Goal: Transaction & Acquisition: Book appointment/travel/reservation

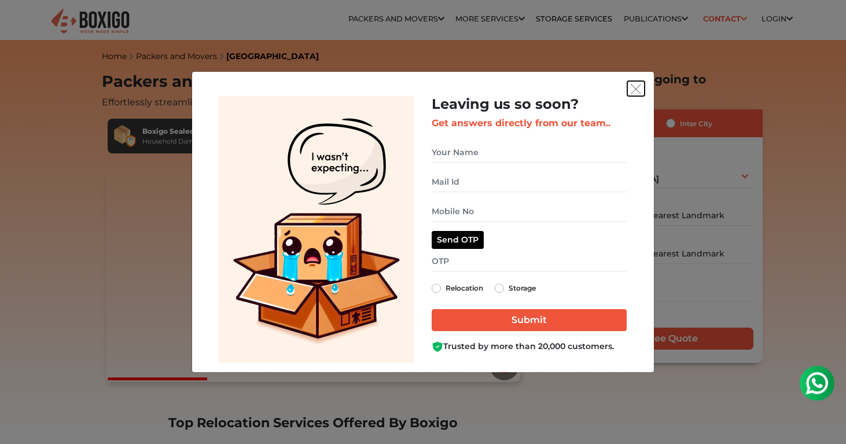
click at [632, 86] on img "get free quote dialog" at bounding box center [636, 89] width 10 height 10
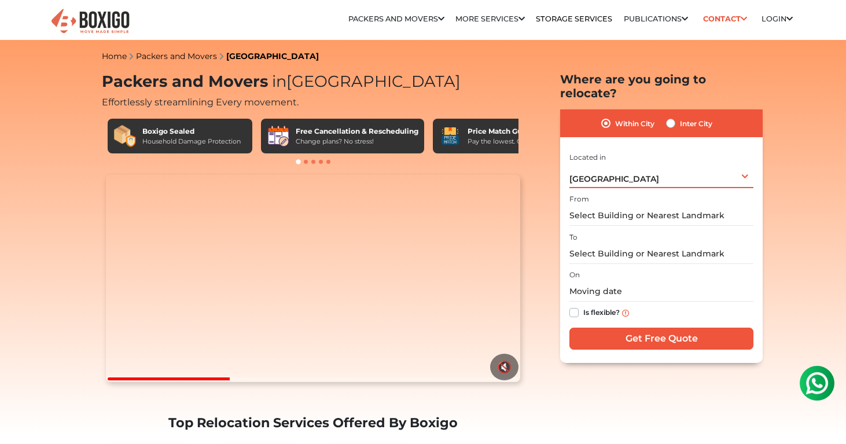
click at [747, 164] on div "[GEOGRAPHIC_DATA] Select City [GEOGRAPHIC_DATA] [GEOGRAPHIC_DATA] [GEOGRAPHIC_D…" at bounding box center [662, 176] width 184 height 24
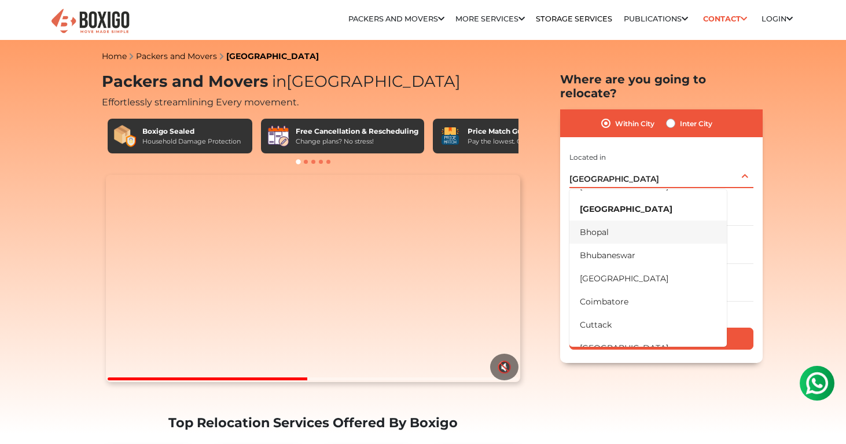
scroll to position [63, 0]
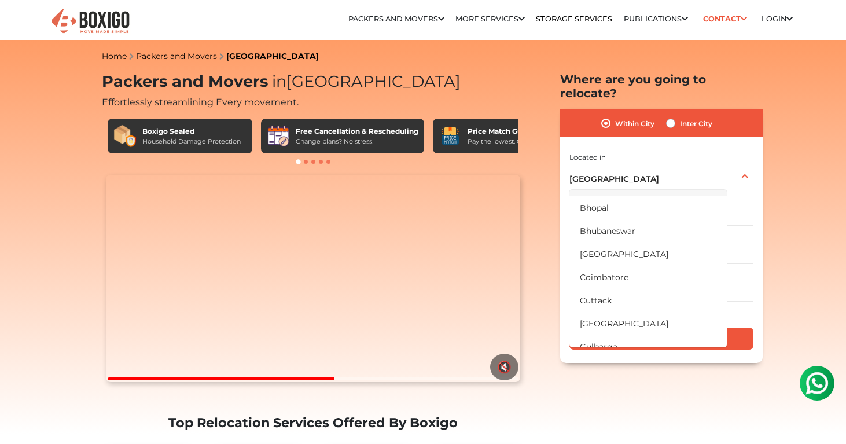
click at [680, 116] on label "Inter City" at bounding box center [696, 123] width 32 height 14
click at [675, 116] on input "Inter City" at bounding box center [670, 122] width 9 height 12
radio input "true"
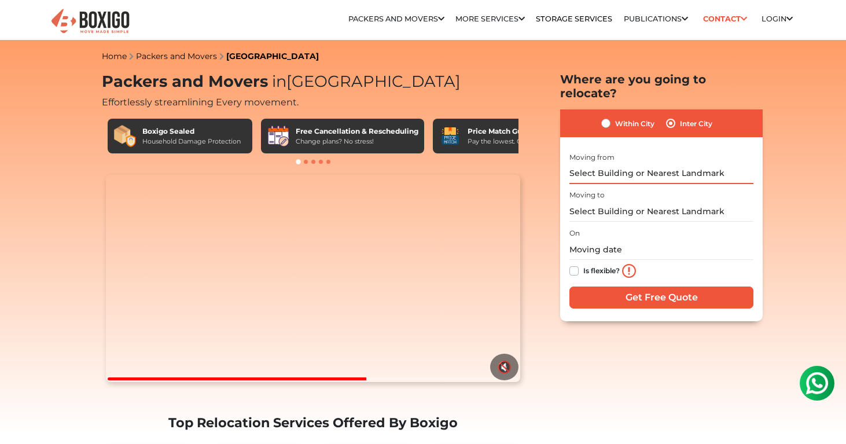
click at [621, 164] on input "text" at bounding box center [662, 174] width 184 height 20
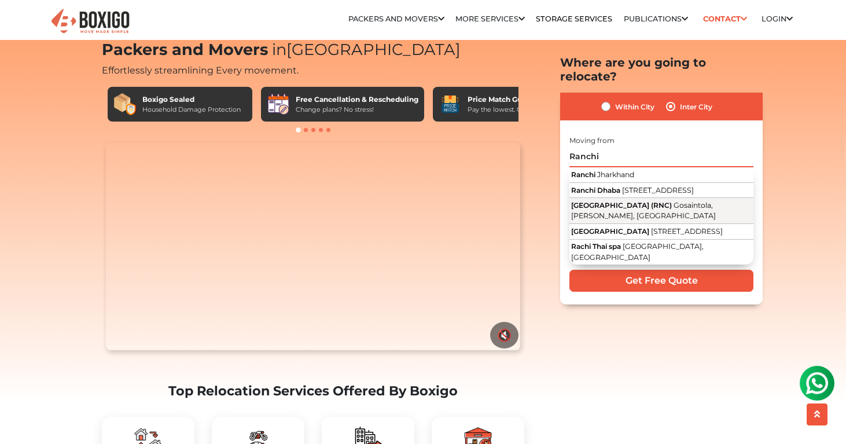
scroll to position [32, 0]
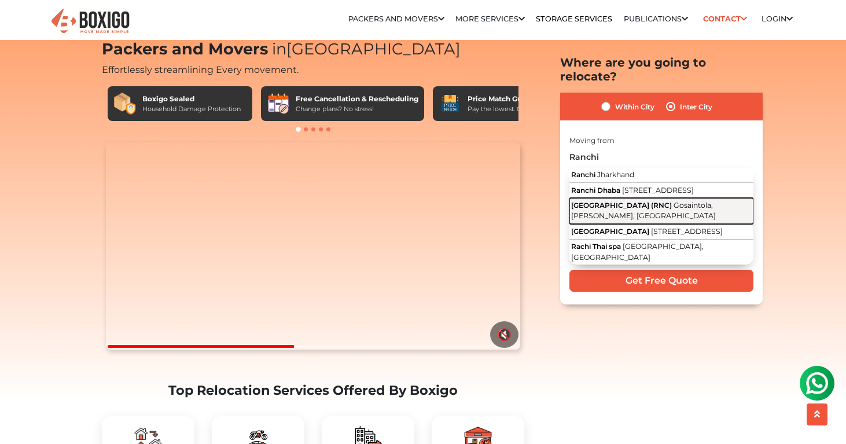
click at [615, 204] on span "[GEOGRAPHIC_DATA] (RNC)" at bounding box center [621, 204] width 101 height 9
type input "[GEOGRAPHIC_DATA] (RNC), [GEOGRAPHIC_DATA], [GEOGRAPHIC_DATA], [GEOGRAPHIC_DATA]"
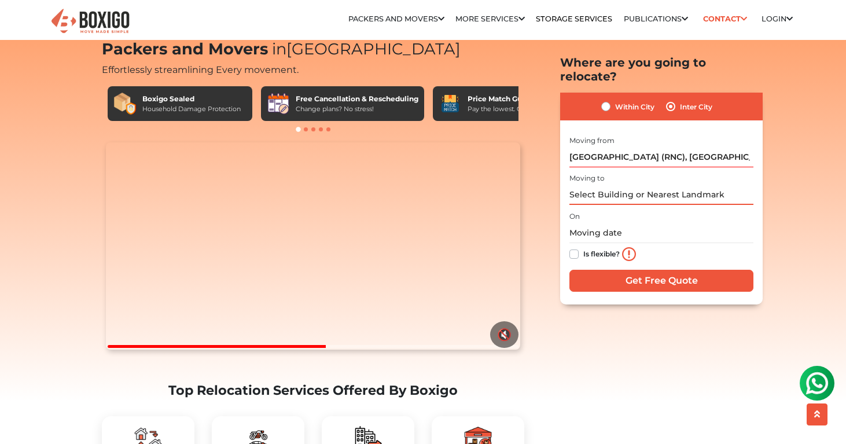
click at [599, 185] on input "text" at bounding box center [662, 195] width 184 height 20
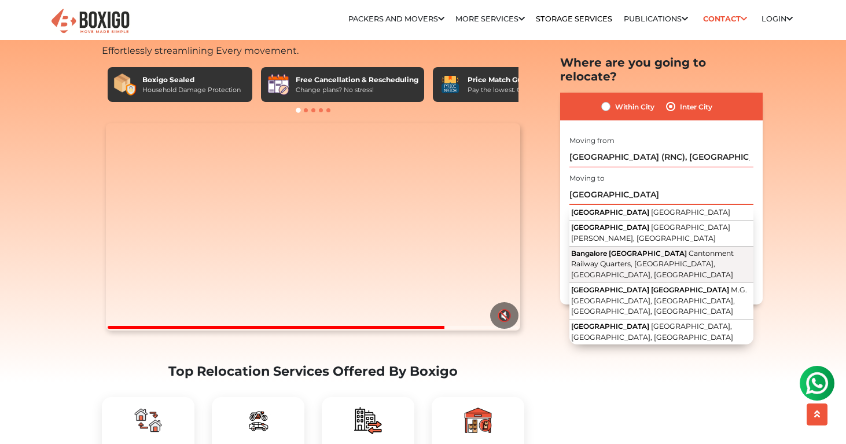
scroll to position [52, 0]
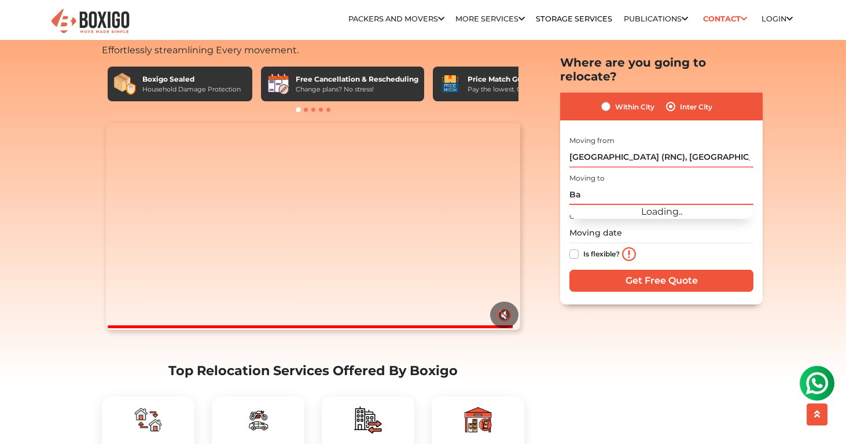
type input "B"
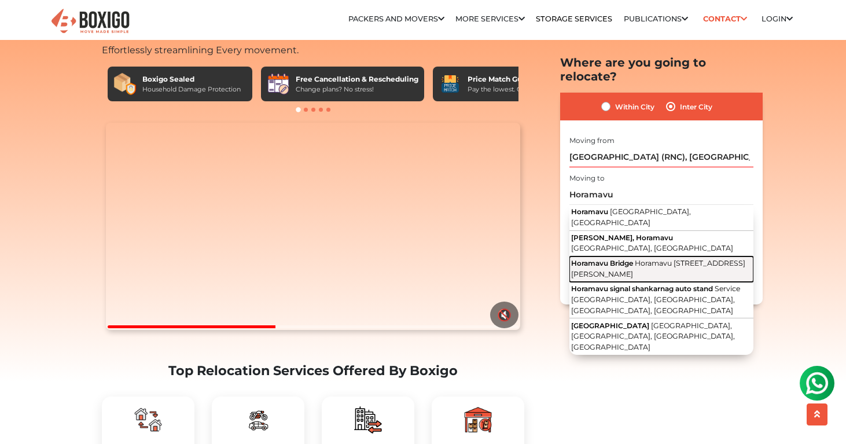
click at [615, 258] on span "Horamavu Main Road, HRBR Layout 1st Block, Nanjappa Garden, Banaswadi, Bengalur…" at bounding box center [658, 268] width 174 height 20
type input "Horamavu Bridge, Horamavu Main Road, HRBR Layout 1st Block, Nanjappa Garden, Ba…"
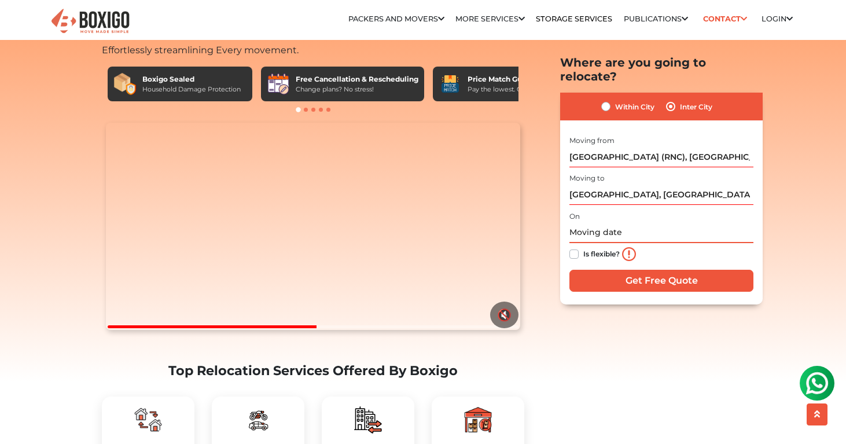
click at [591, 222] on input "text" at bounding box center [662, 232] width 184 height 20
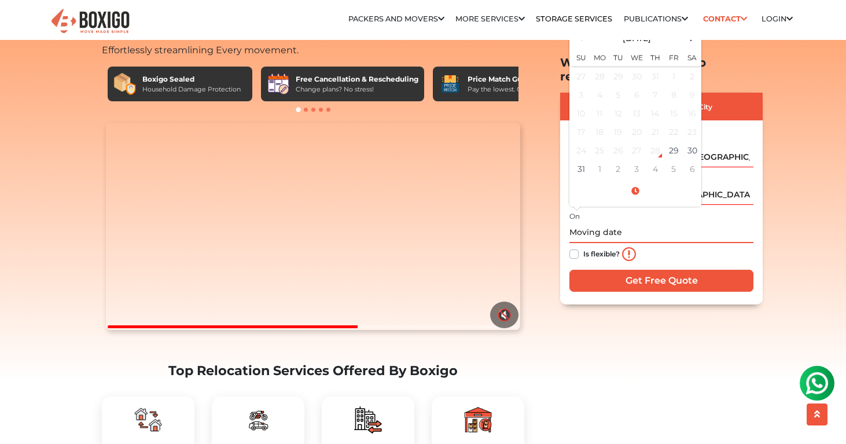
click at [693, 46] on th "Sa" at bounding box center [692, 56] width 19 height 21
click at [581, 160] on td "31" at bounding box center [581, 169] width 19 height 19
type input "08/31/2025 12:00 AM"
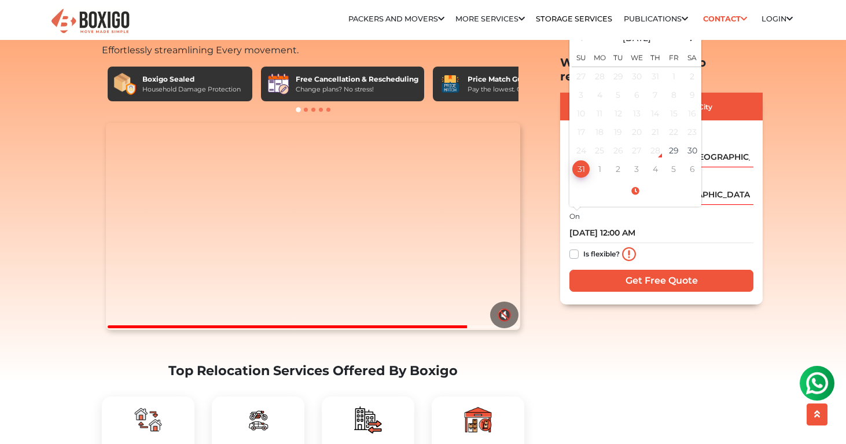
click at [584, 247] on label "Is flexible?" at bounding box center [602, 253] width 36 height 12
click at [577, 247] on input "Is flexible?" at bounding box center [574, 253] width 9 height 12
checkbox input "true"
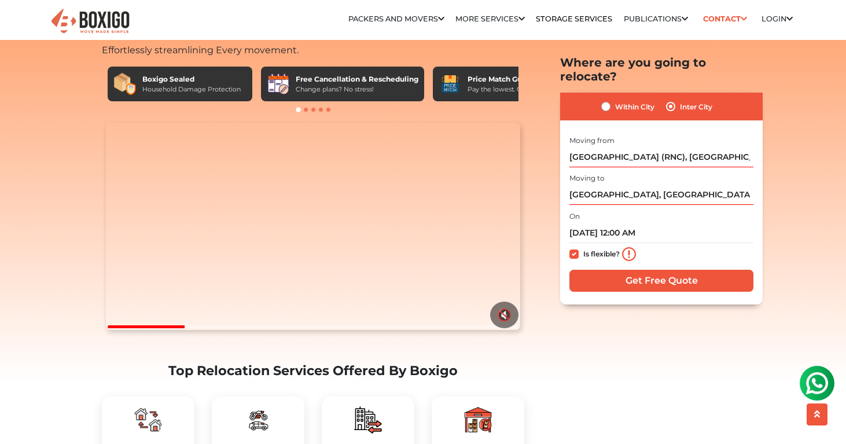
click at [666, 269] on input "Get Free Quote" at bounding box center [662, 280] width 184 height 22
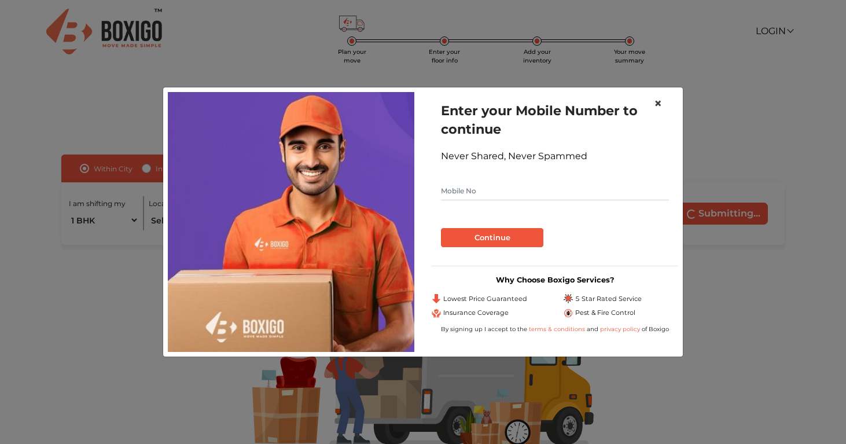
click at [659, 104] on span "×" at bounding box center [658, 103] width 8 height 17
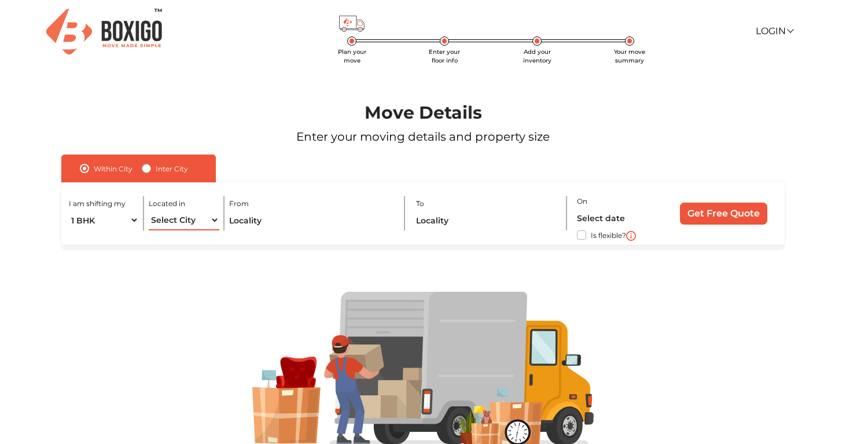
click at [214, 221] on select "Select City Bangalore Bengaluru Bhopal Bhubaneswar Chennai Coimbatore Cuttack D…" at bounding box center [184, 220] width 70 height 20
select select "[GEOGRAPHIC_DATA]"
click at [331, 221] on input "text" at bounding box center [312, 220] width 166 height 20
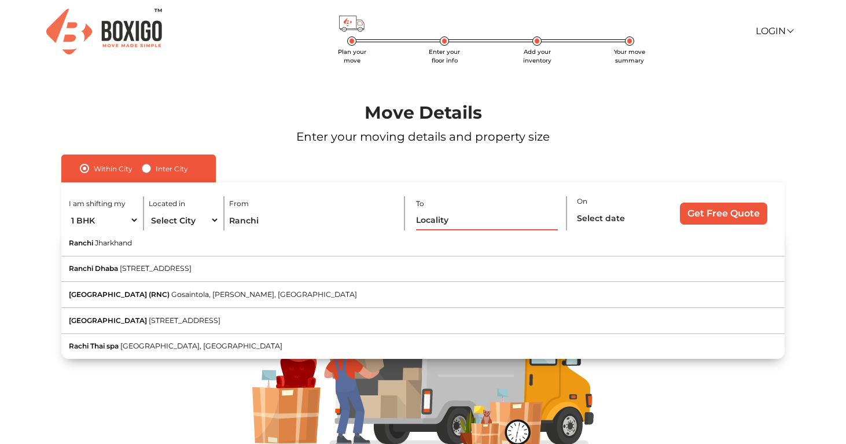
click at [488, 217] on input "text" at bounding box center [487, 220] width 142 height 20
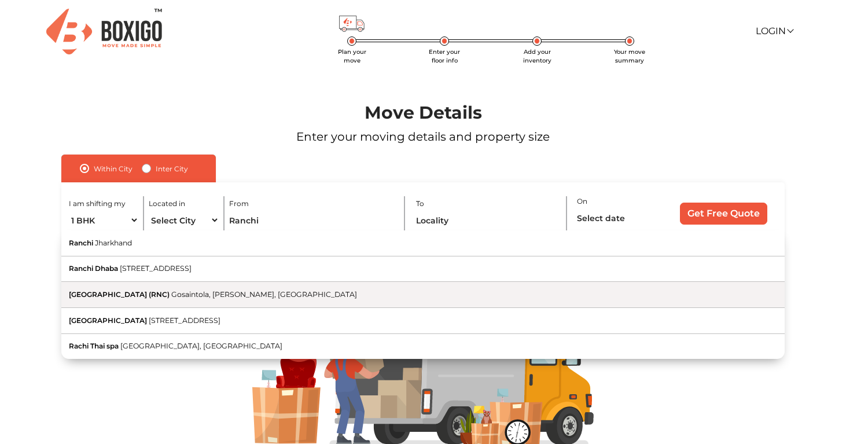
click at [180, 296] on span "Gosaintola, [PERSON_NAME], [GEOGRAPHIC_DATA]" at bounding box center [264, 294] width 186 height 9
type input "[GEOGRAPHIC_DATA] (RNC), [GEOGRAPHIC_DATA], [GEOGRAPHIC_DATA], [GEOGRAPHIC_DATA]"
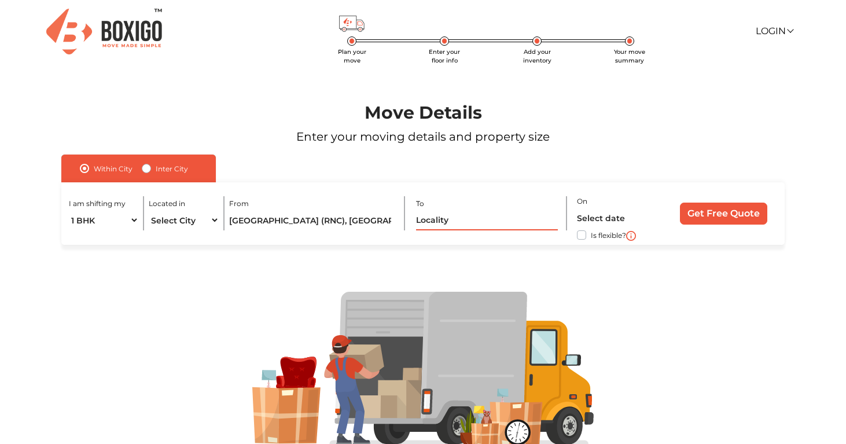
click at [427, 222] on input "text" at bounding box center [487, 220] width 142 height 20
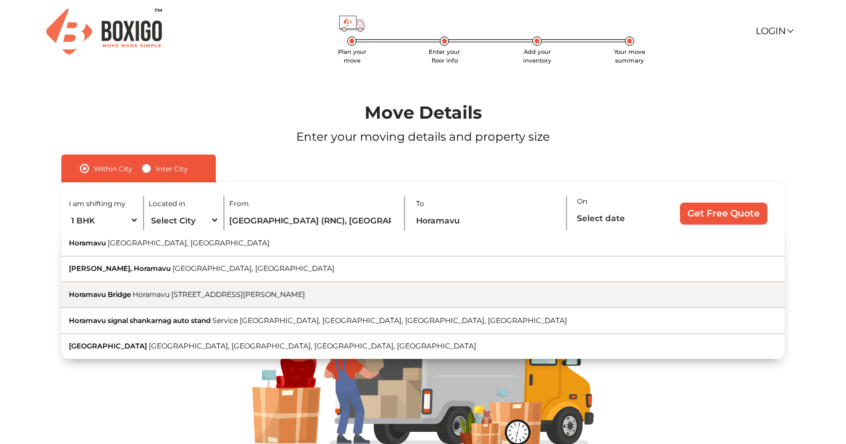
click at [157, 292] on span "Horamavu [STREET_ADDRESS][PERSON_NAME]" at bounding box center [219, 294] width 173 height 9
type input "[GEOGRAPHIC_DATA], [GEOGRAPHIC_DATA], [GEOGRAPHIC_DATA][PERSON_NAME], [GEOGRAPH…"
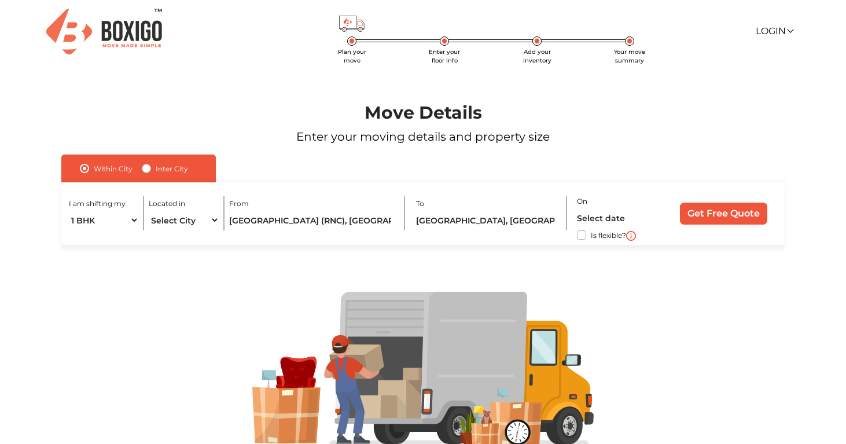
click at [591, 238] on label "Is flexible?" at bounding box center [608, 234] width 35 height 12
click at [71, 238] on input "Is flexible?" at bounding box center [65, 234] width 9 height 12
checkbox input "true"
click at [702, 213] on input "Get Free Quote" at bounding box center [723, 214] width 87 height 22
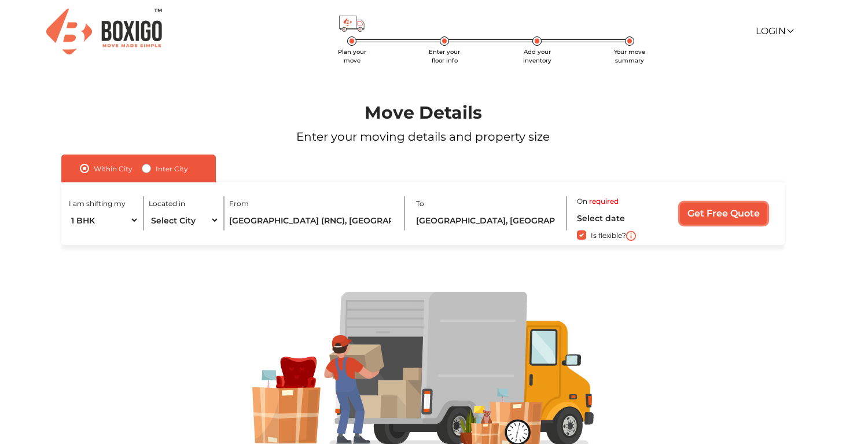
scroll to position [51, 0]
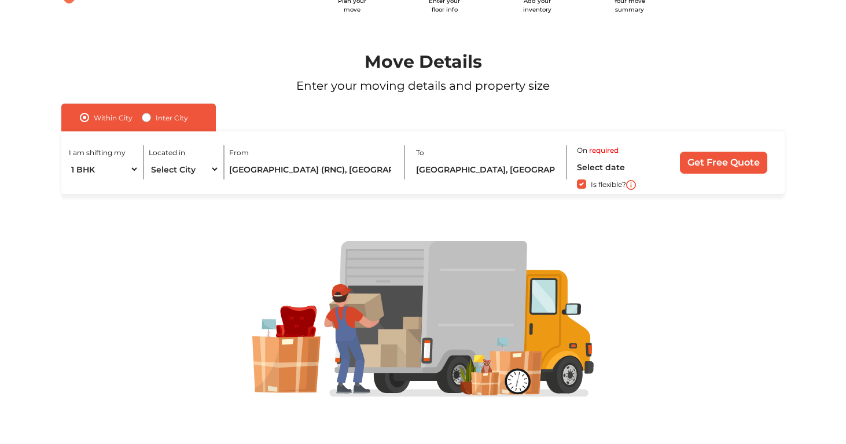
click at [602, 149] on label "required" at bounding box center [604, 150] width 30 height 10
click at [601, 169] on input "text" at bounding box center [618, 167] width 83 height 20
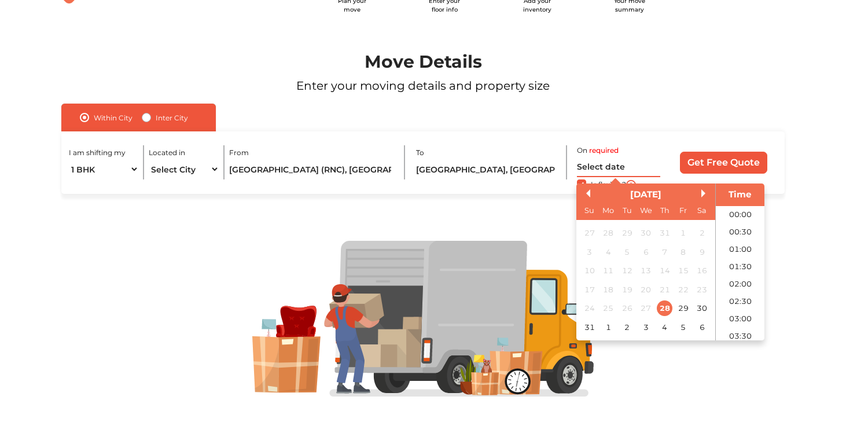
click at [601, 169] on input "text" at bounding box center [618, 167] width 83 height 20
click at [630, 330] on div "2" at bounding box center [628, 327] width 16 height 16
type input "02/09/2025 12:00 AM"
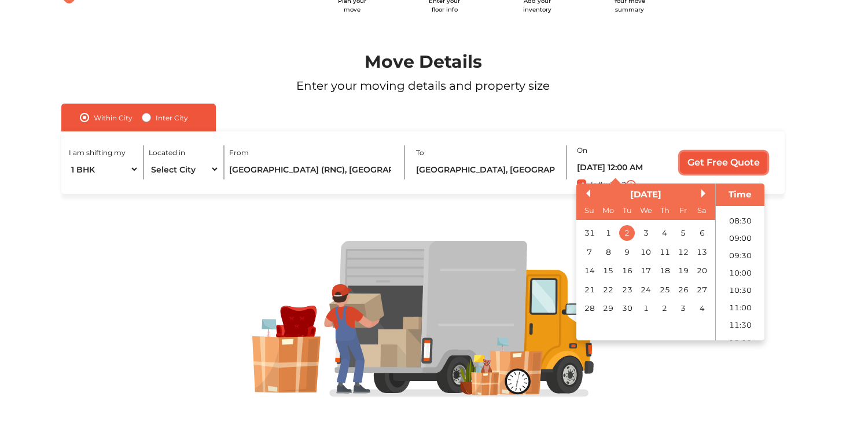
click at [716, 161] on input "Get Free Quote" at bounding box center [723, 163] width 87 height 22
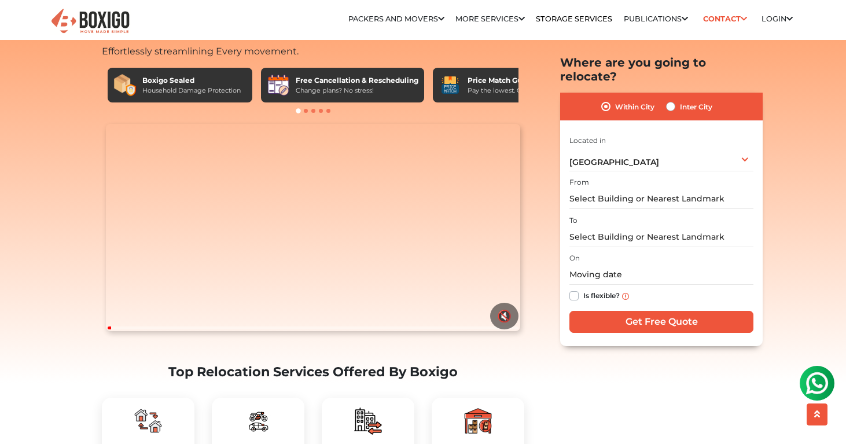
scroll to position [52, 0]
